Goal: Information Seeking & Learning: Check status

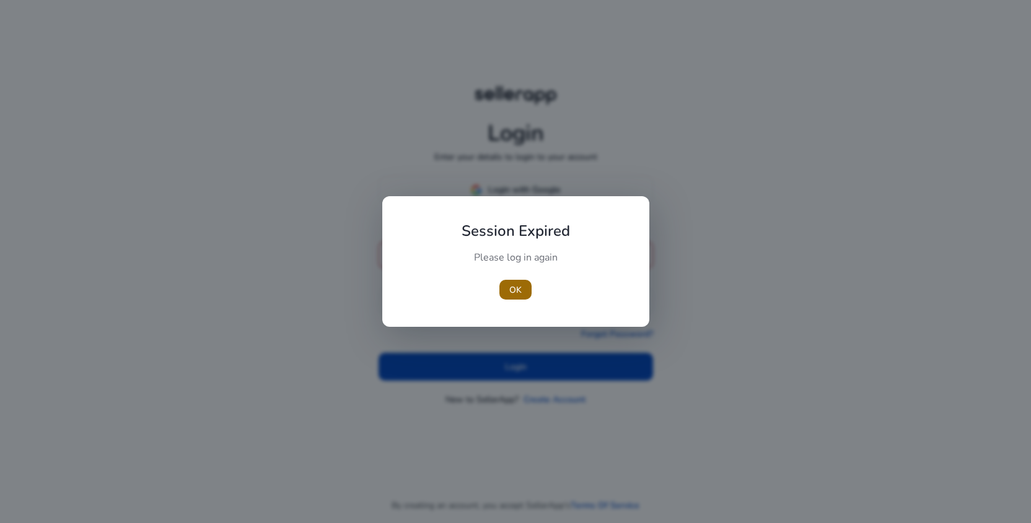
type input "**********"
click at [514, 275] on span "button" at bounding box center [515, 290] width 32 height 30
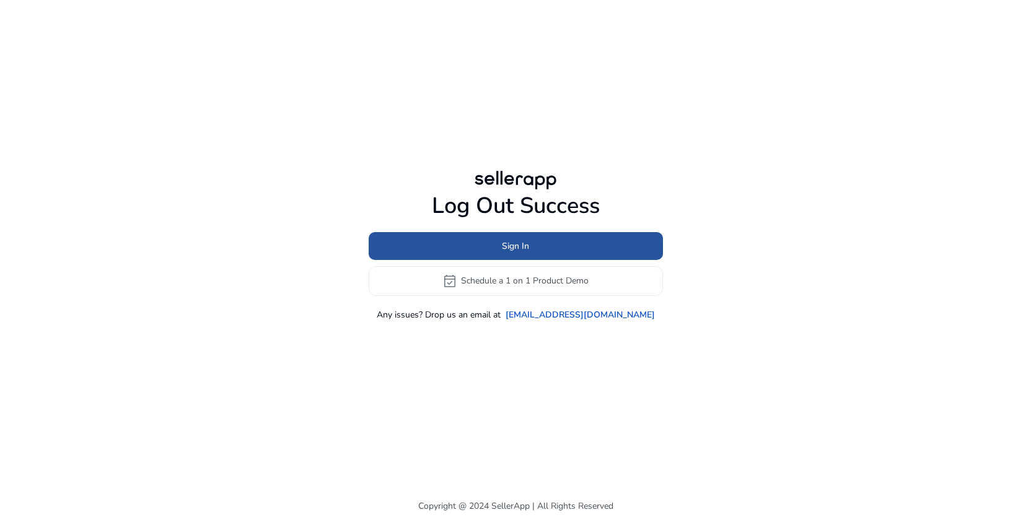
click at [525, 238] on span at bounding box center [516, 246] width 294 height 30
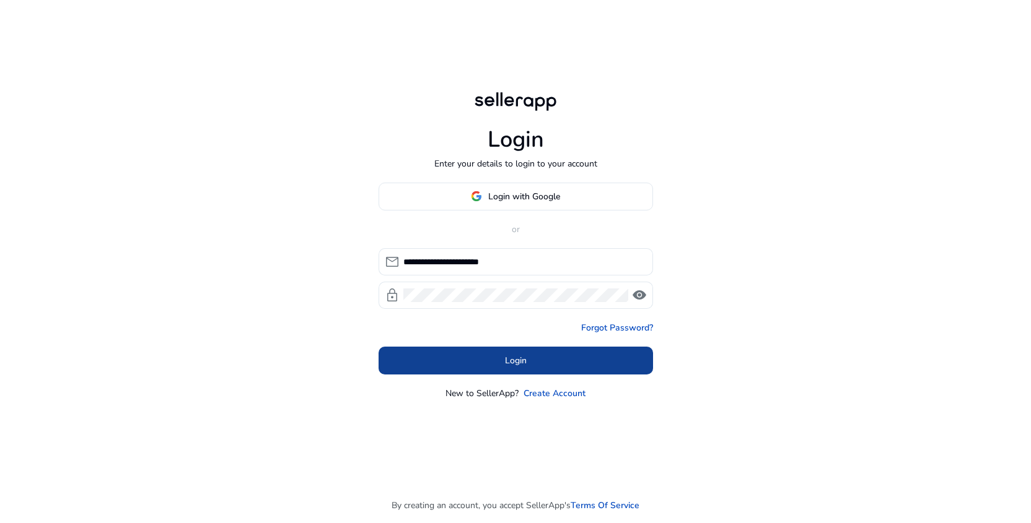
click at [537, 367] on span at bounding box center [515, 361] width 274 height 30
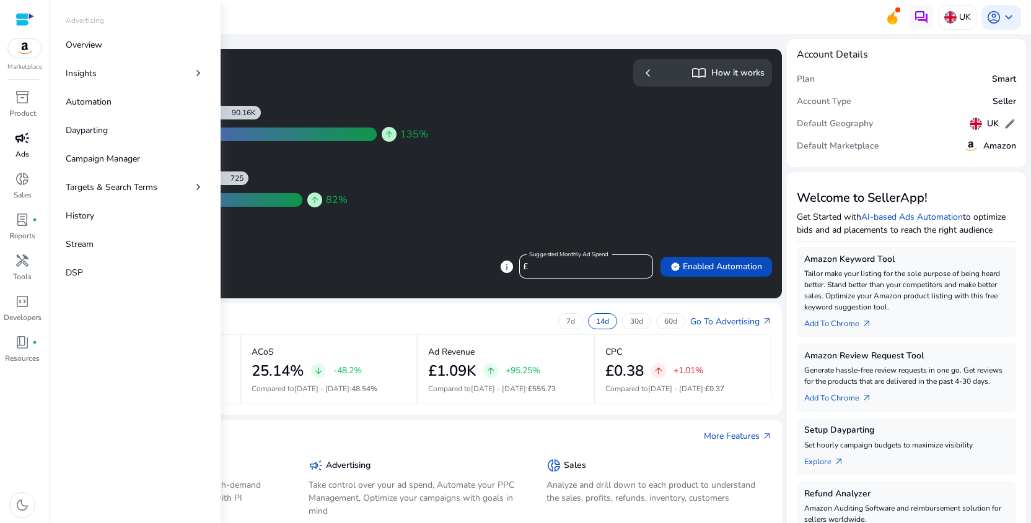
click at [25, 140] on span "campaign" at bounding box center [22, 138] width 15 height 15
select select "*"
select select "**"
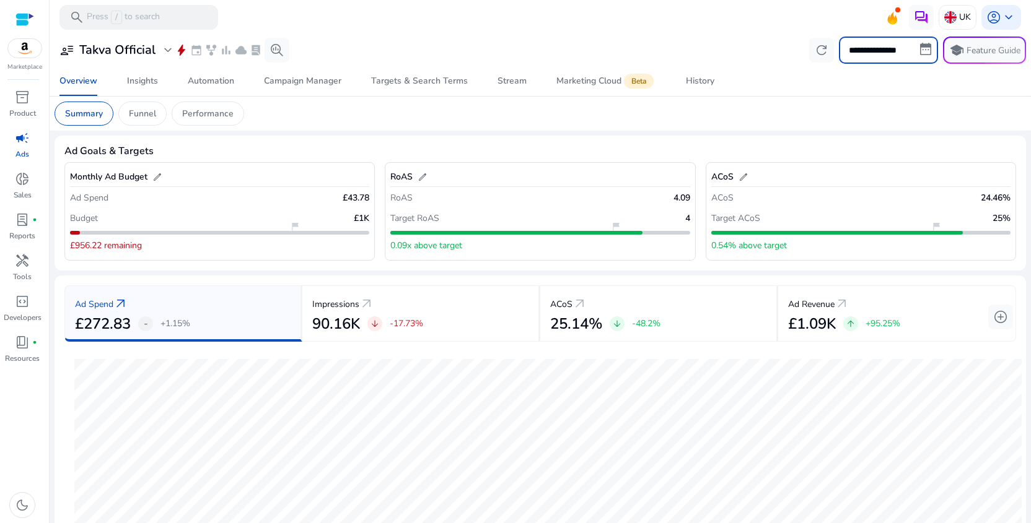
click at [863, 46] on input "**********" at bounding box center [888, 50] width 99 height 27
select select "*"
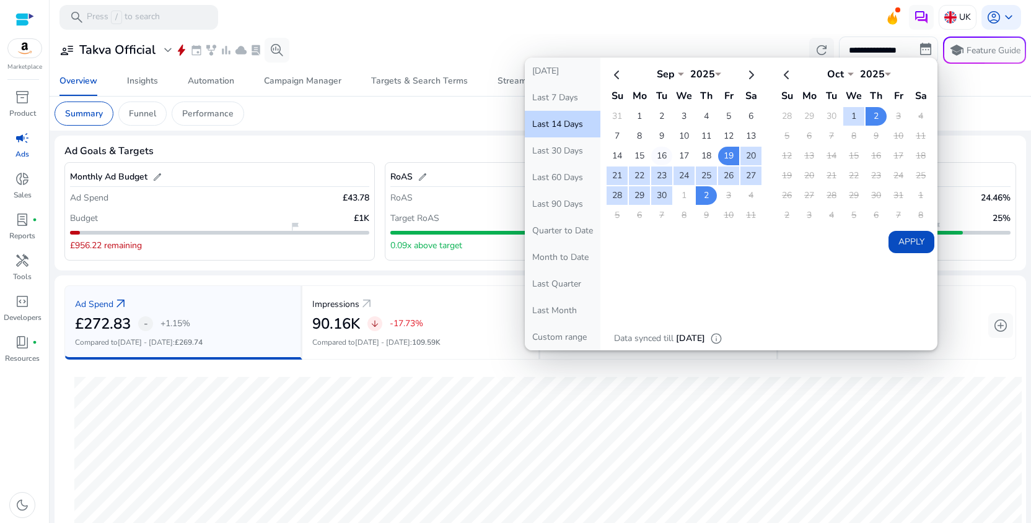
click at [661, 155] on td "16" at bounding box center [661, 156] width 21 height 19
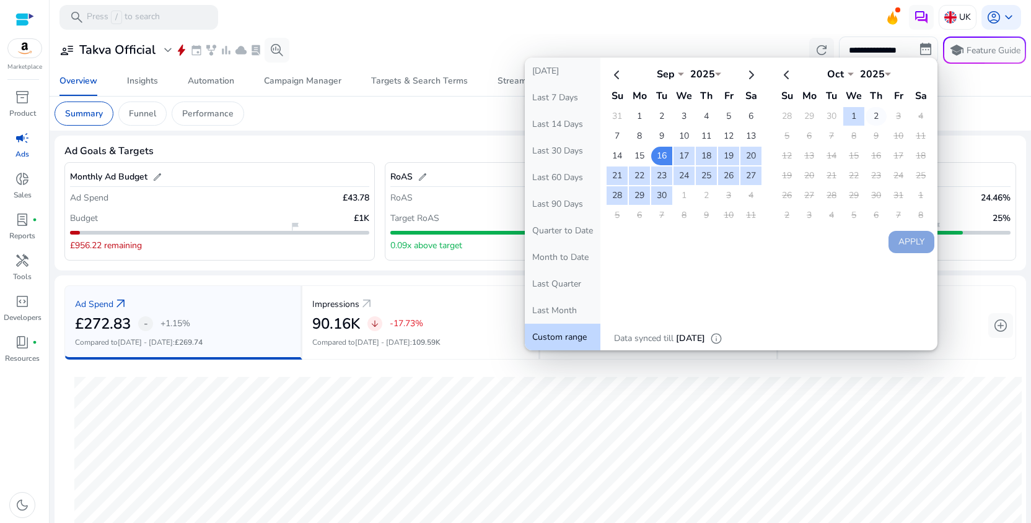
click at [874, 116] on td "2" at bounding box center [875, 116] width 21 height 19
click at [913, 241] on button "Apply" at bounding box center [911, 242] width 46 height 22
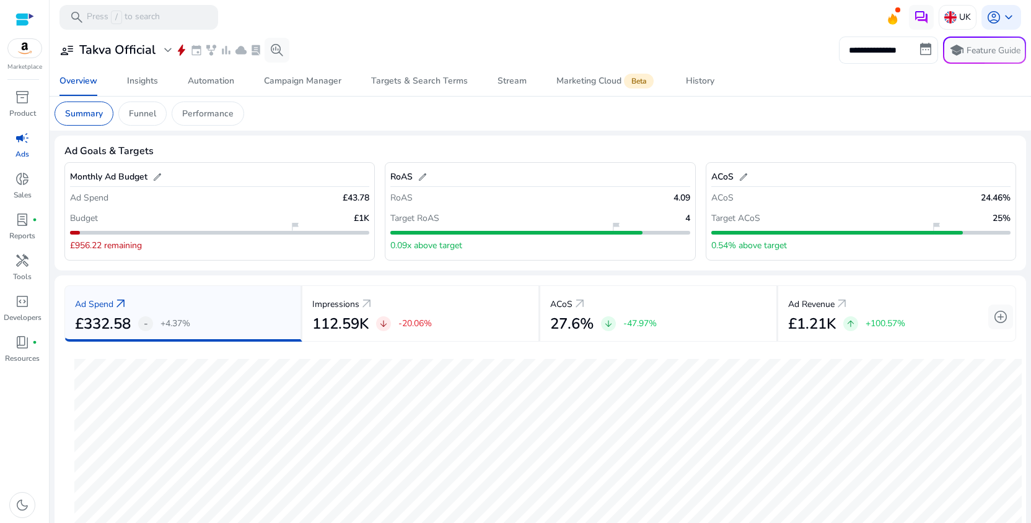
click at [884, 46] on input "**********" at bounding box center [888, 50] width 99 height 27
select select "*"
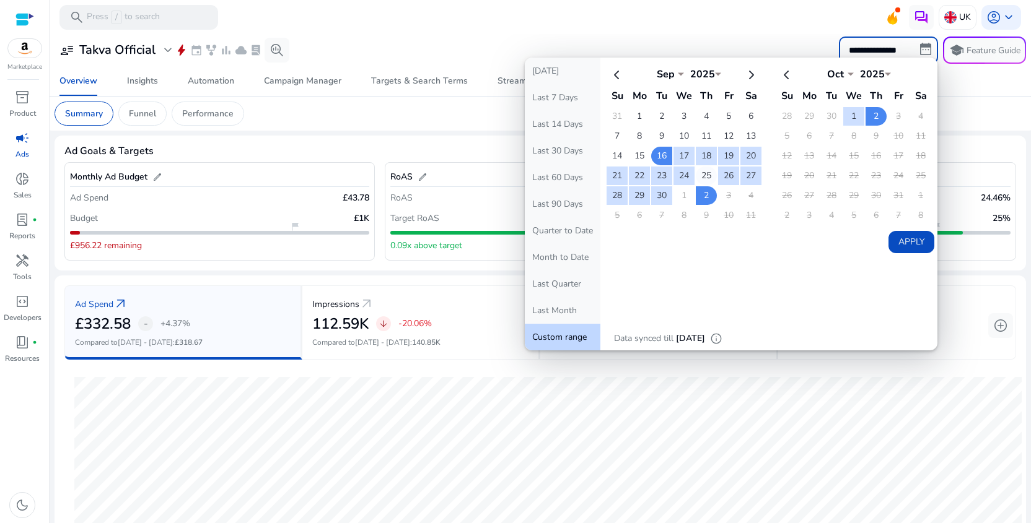
click at [700, 178] on td "25" at bounding box center [706, 176] width 21 height 19
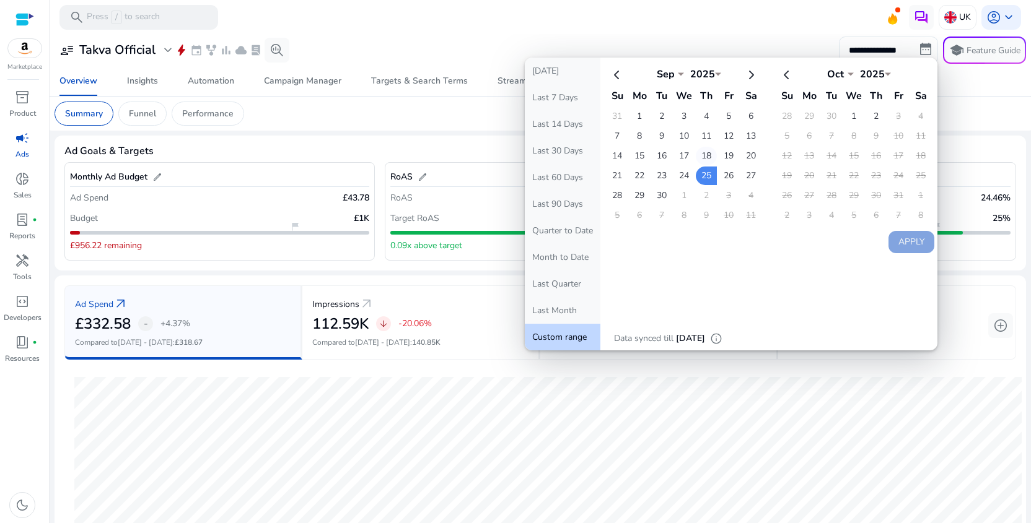
click at [705, 157] on td "18" at bounding box center [706, 156] width 21 height 19
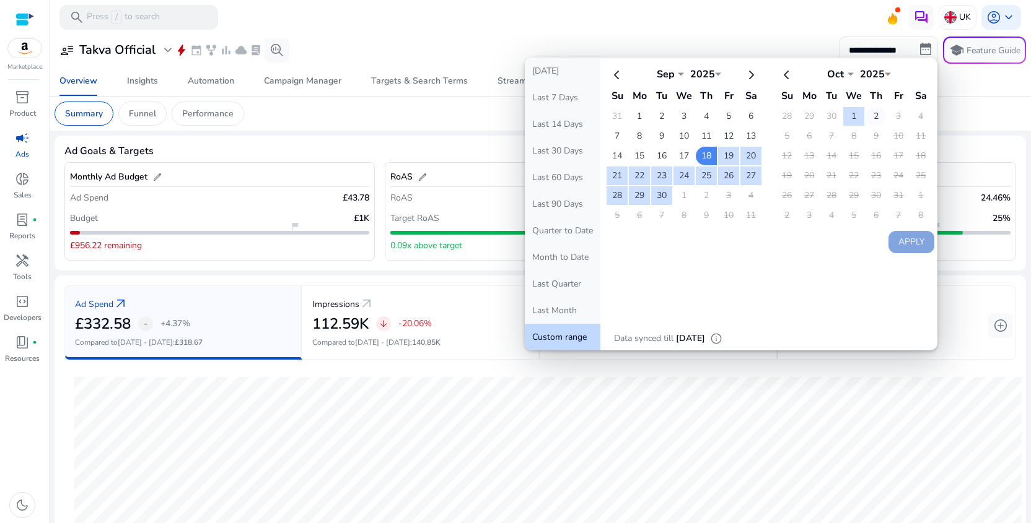
click at [867, 117] on td "2" at bounding box center [875, 116] width 21 height 19
click at [909, 240] on button "Apply" at bounding box center [911, 242] width 46 height 22
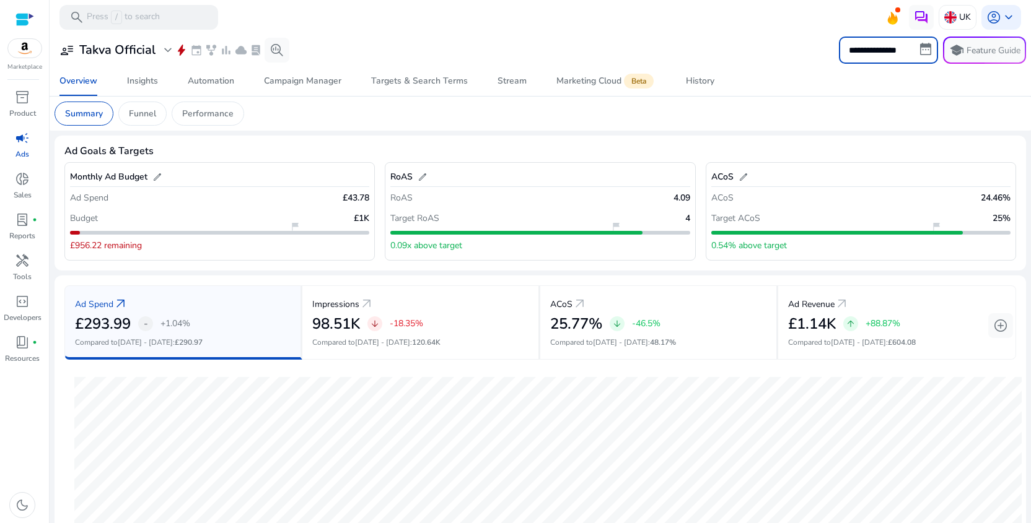
click at [892, 46] on input "**********" at bounding box center [888, 50] width 99 height 27
select select "*"
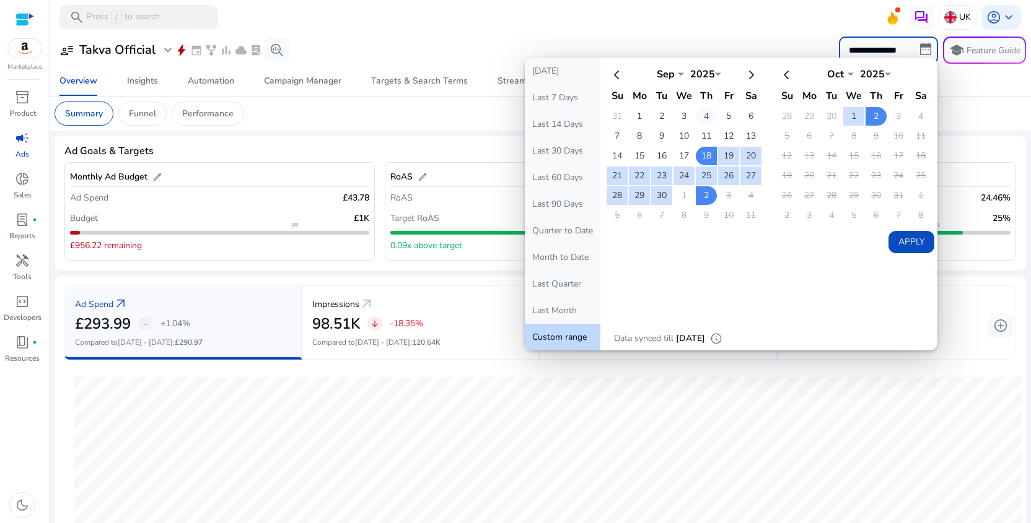
click at [705, 117] on td "4" at bounding box center [706, 116] width 21 height 19
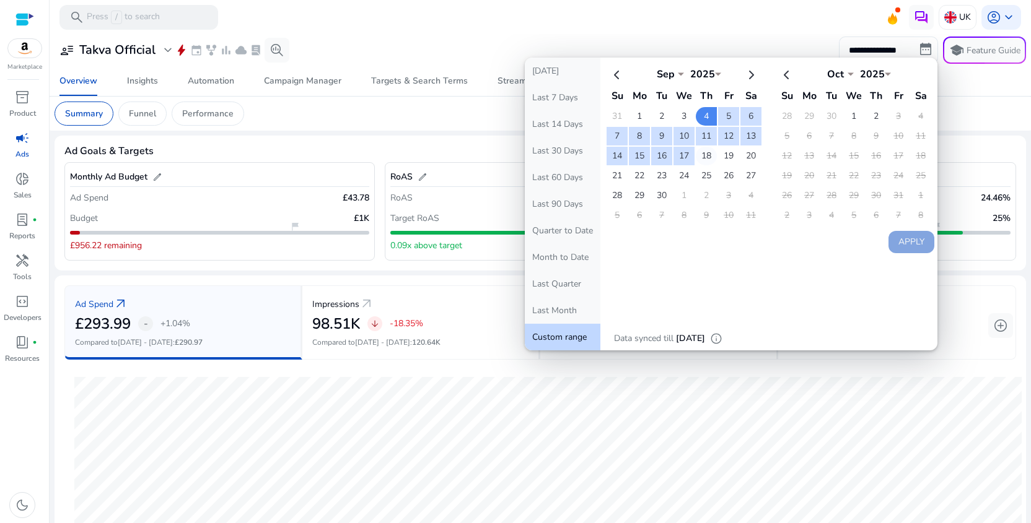
click at [702, 157] on td "18" at bounding box center [706, 156] width 21 height 19
click at [907, 239] on button "Apply" at bounding box center [911, 242] width 46 height 22
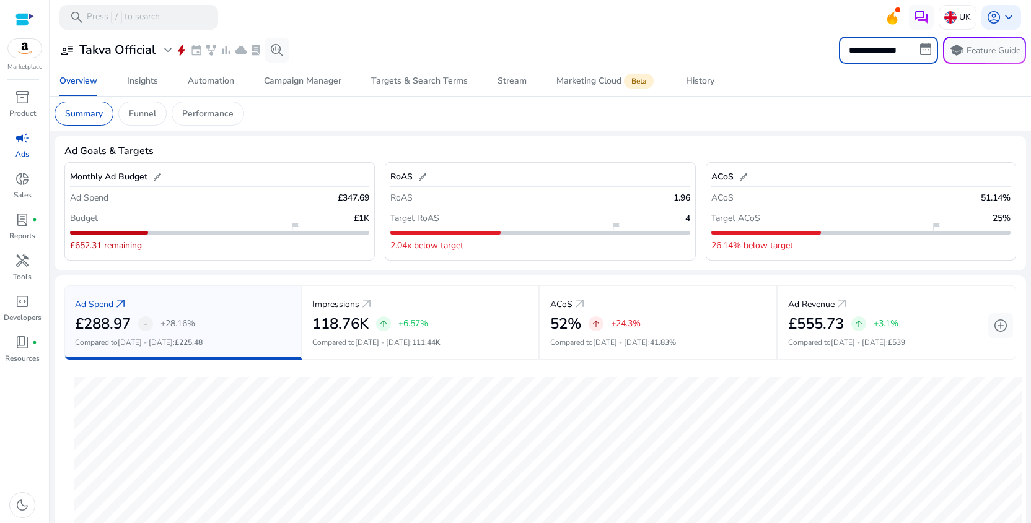
click at [892, 50] on input "**********" at bounding box center [888, 50] width 99 height 27
select select "*"
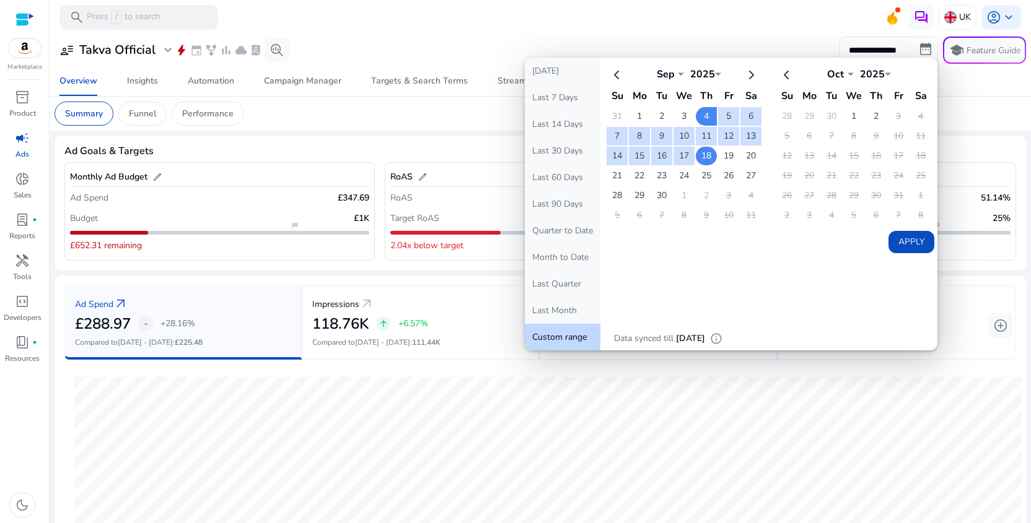
click at [705, 156] on td "18" at bounding box center [706, 156] width 21 height 19
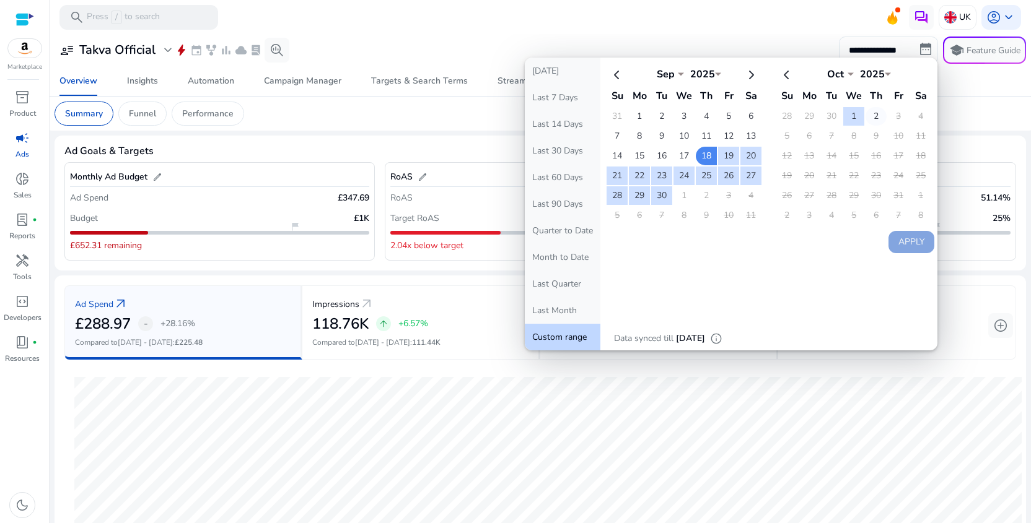
click at [875, 117] on td "2" at bounding box center [875, 116] width 21 height 19
click at [906, 237] on button "Apply" at bounding box center [911, 242] width 46 height 22
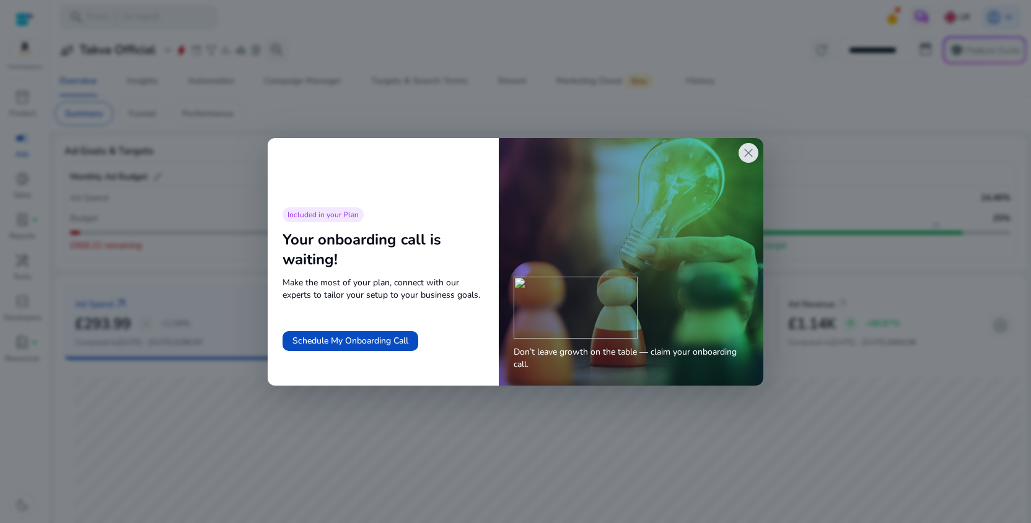
click at [749, 160] on span "close" at bounding box center [748, 153] width 15 height 15
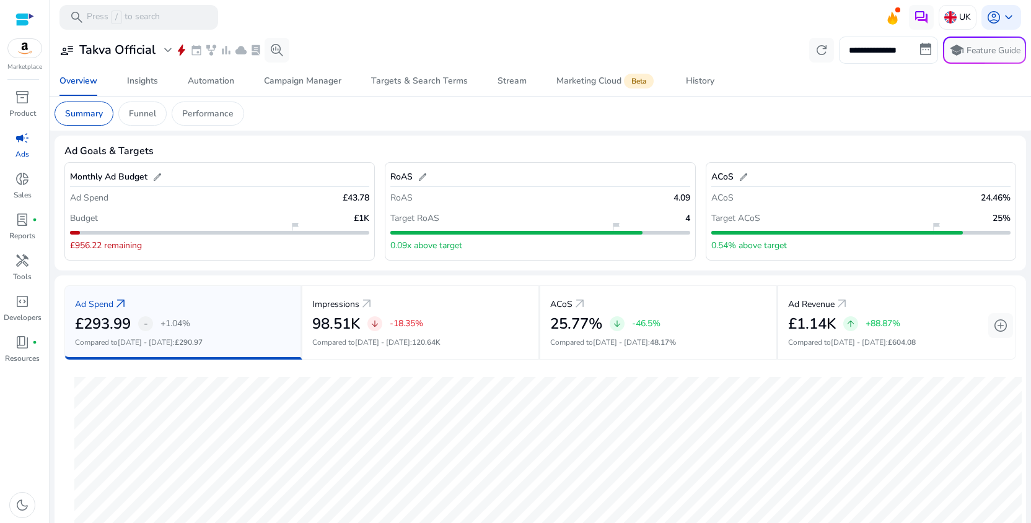
click at [871, 38] on input "**********" at bounding box center [888, 50] width 99 height 27
select select "*"
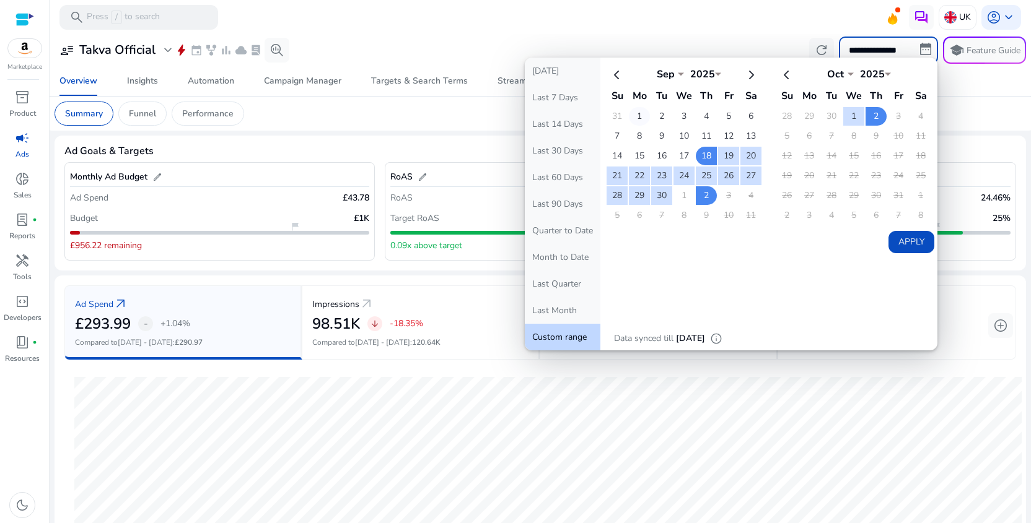
drag, startPoint x: 636, startPoint y: 115, endPoint x: 643, endPoint y: 118, distance: 7.2
click at [636, 115] on td "1" at bounding box center [639, 116] width 21 height 19
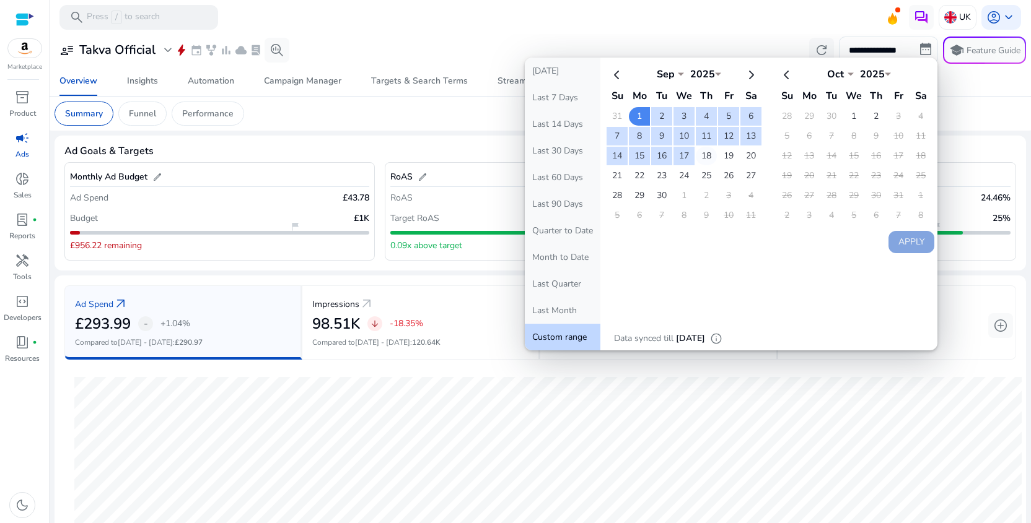
click at [696, 159] on td "18" at bounding box center [706, 156] width 21 height 19
click at [907, 248] on button "Apply" at bounding box center [911, 242] width 46 height 22
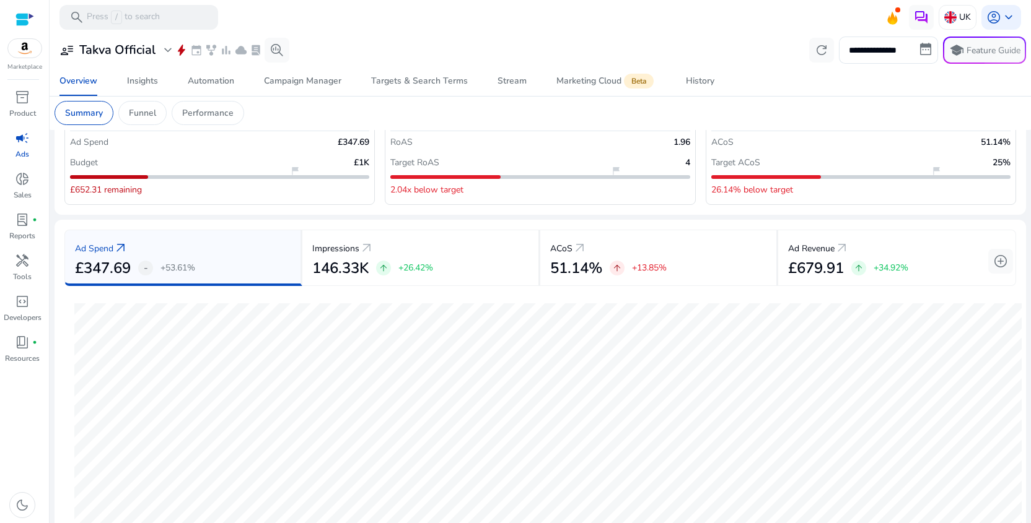
scroll to position [40, 0]
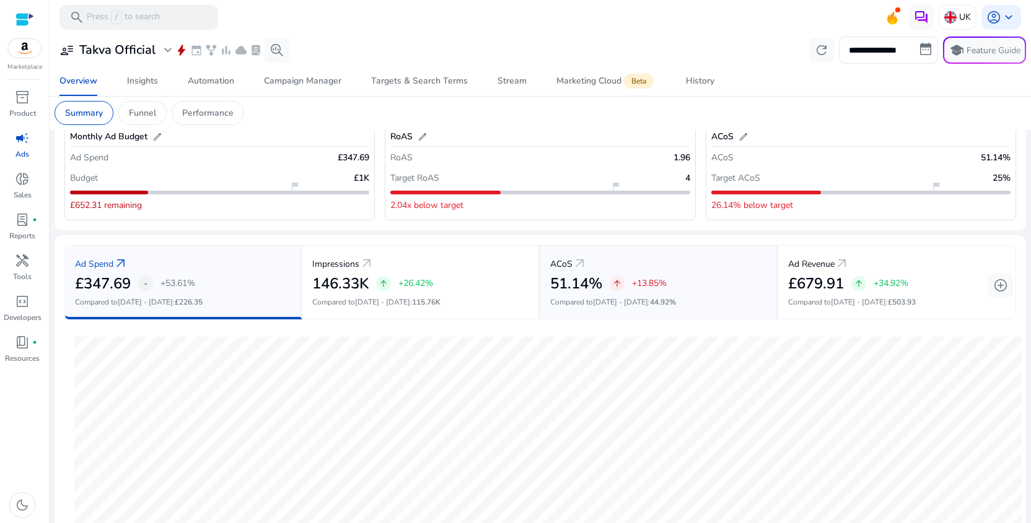
click at [587, 260] on div "ACoS arrow_outward" at bounding box center [658, 263] width 216 height 23
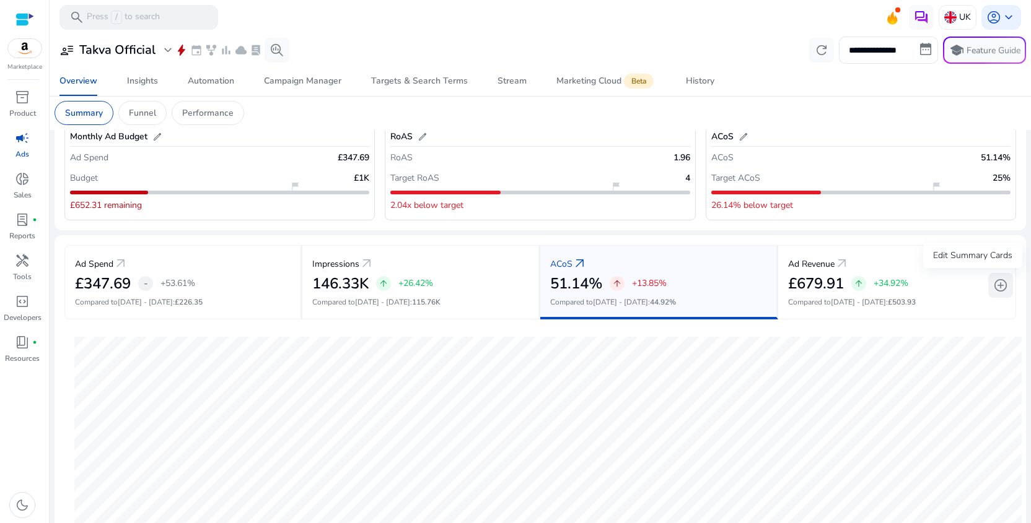
click at [995, 281] on span "add_circle" at bounding box center [1000, 285] width 15 height 15
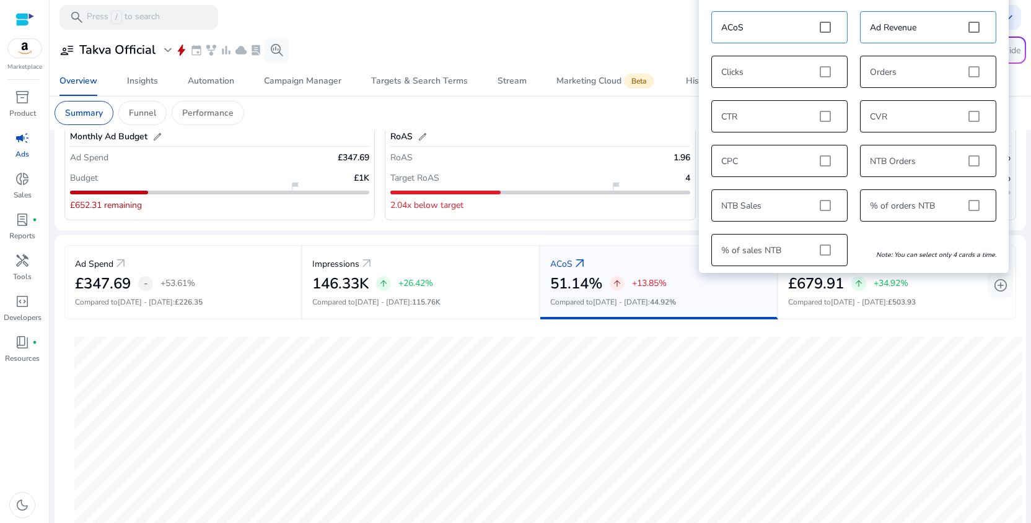
scroll to position [0, 0]
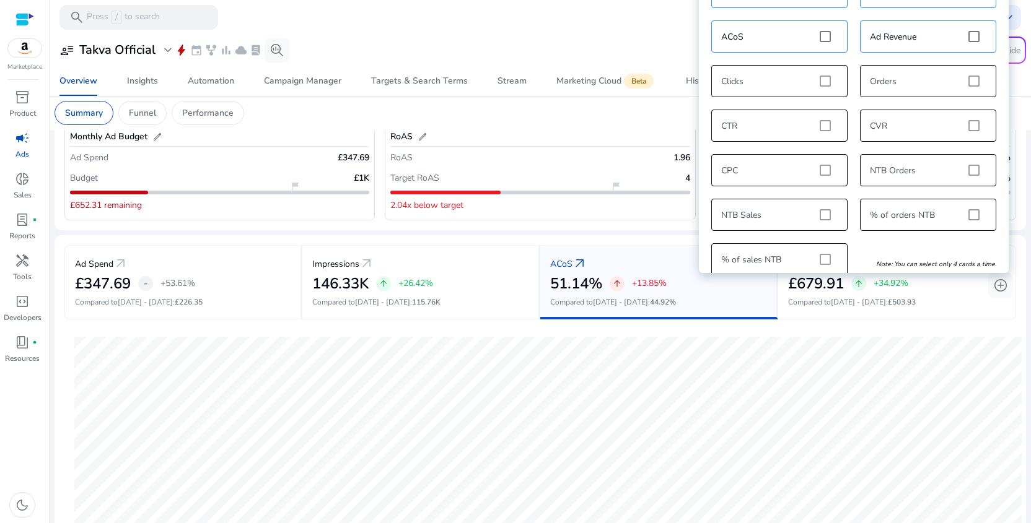
click at [646, 232] on div "Ad Goals & Targets Monthly Ad Budget edit Ad Spend £347.69 Budget £1K flag_2 £6…" at bounding box center [540, 450] width 971 height 710
click at [572, 229] on mat-card "Ad Goals & Targets Monthly Ad Budget edit Ad Spend £347.69 Budget £1K flag_2 £6…" at bounding box center [540, 162] width 971 height 135
click at [602, 30] on mat-toolbar "search Press / to search UK account_circle keyboard_arrow_down" at bounding box center [540, 17] width 981 height 34
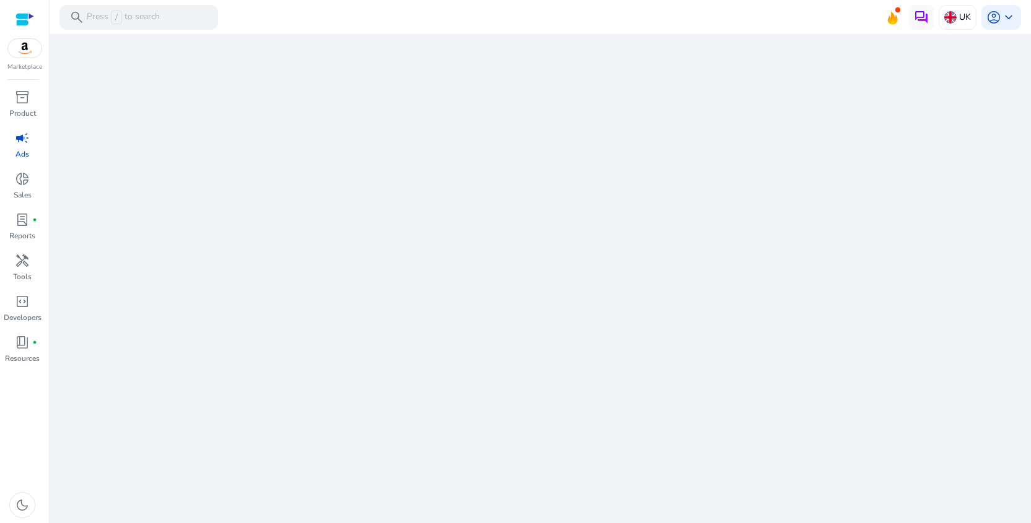
select select "*"
select select "**"
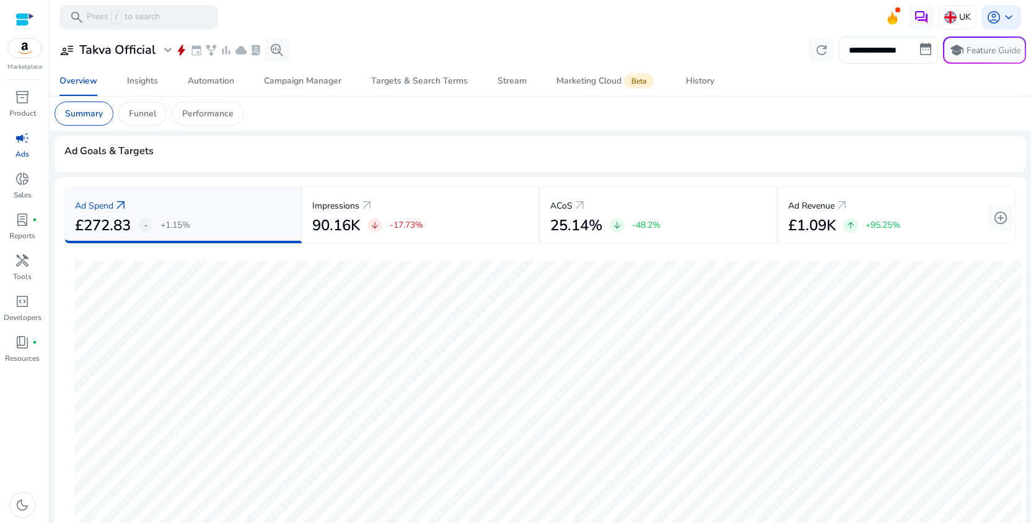
click at [870, 51] on input "**********" at bounding box center [888, 50] width 99 height 27
select select "*"
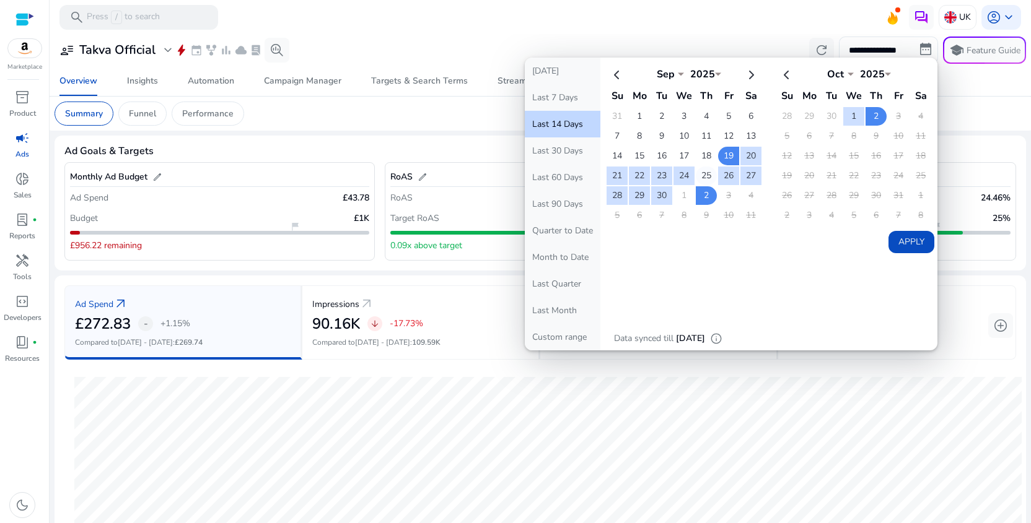
click at [702, 175] on td "25" at bounding box center [706, 176] width 21 height 19
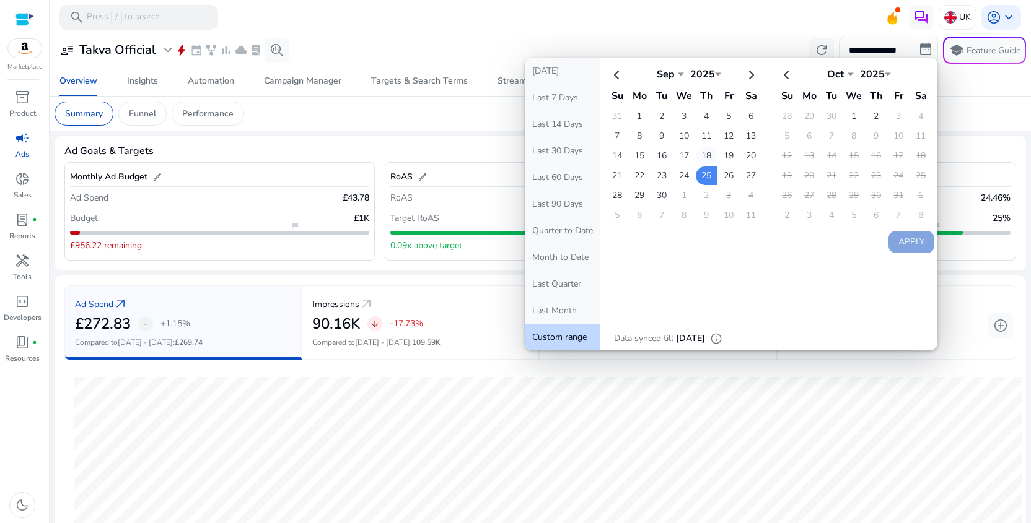
click at [707, 156] on td "18" at bounding box center [706, 156] width 21 height 19
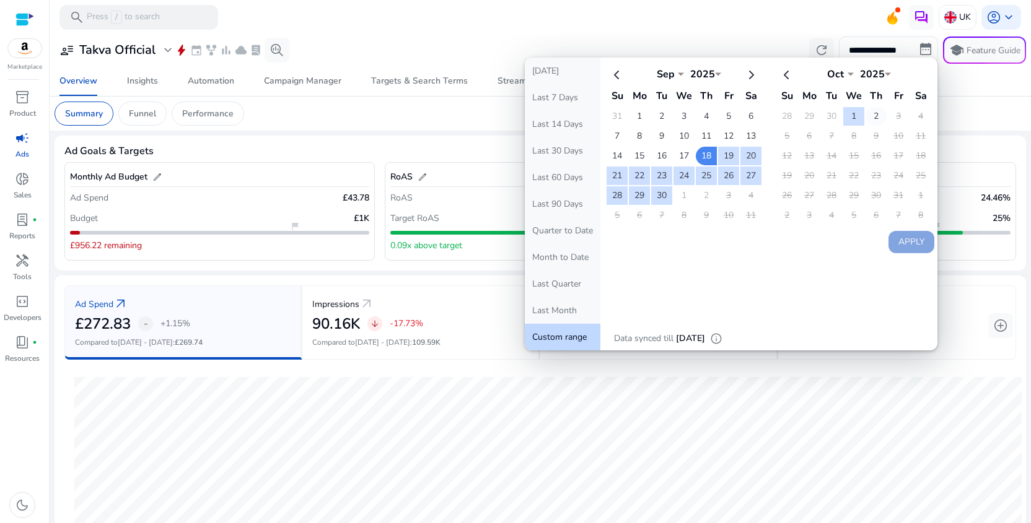
click at [873, 119] on td "2" at bounding box center [875, 116] width 21 height 19
click at [911, 233] on button "Apply" at bounding box center [911, 242] width 46 height 22
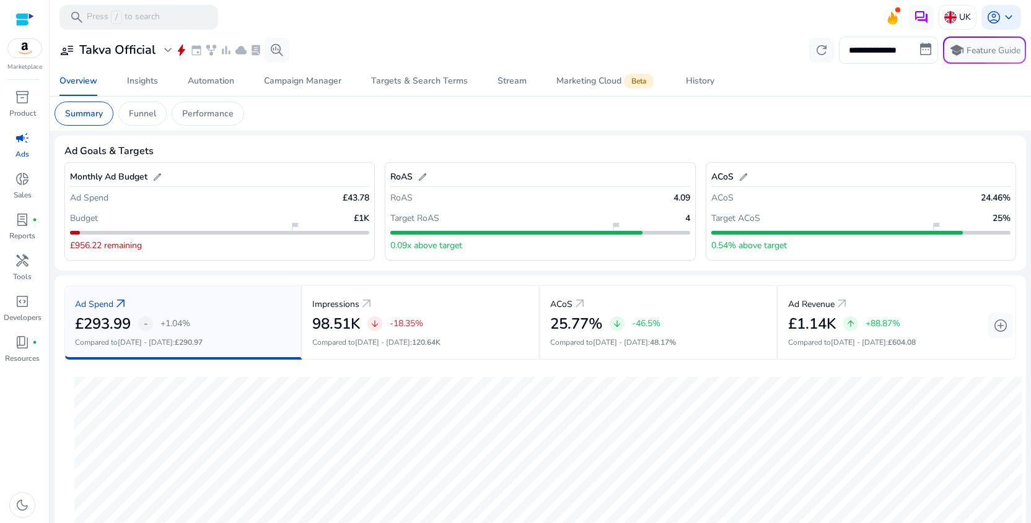
click at [688, 217] on div "RoAS edit RoAS 4.09 Target RoAS 4 flag_2 0.09x above target" at bounding box center [540, 211] width 310 height 98
